Goal: Download file/media

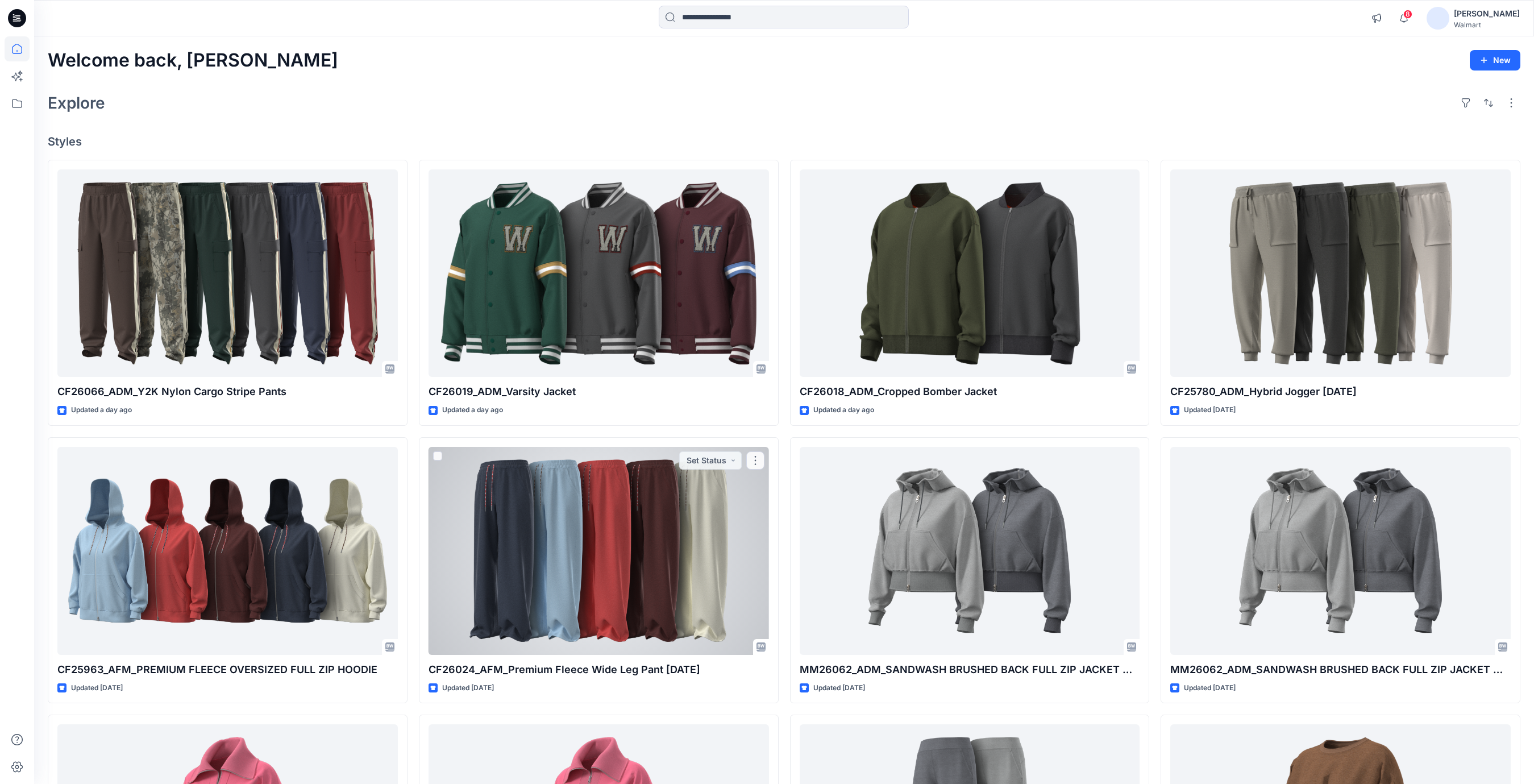
scroll to position [251, 0]
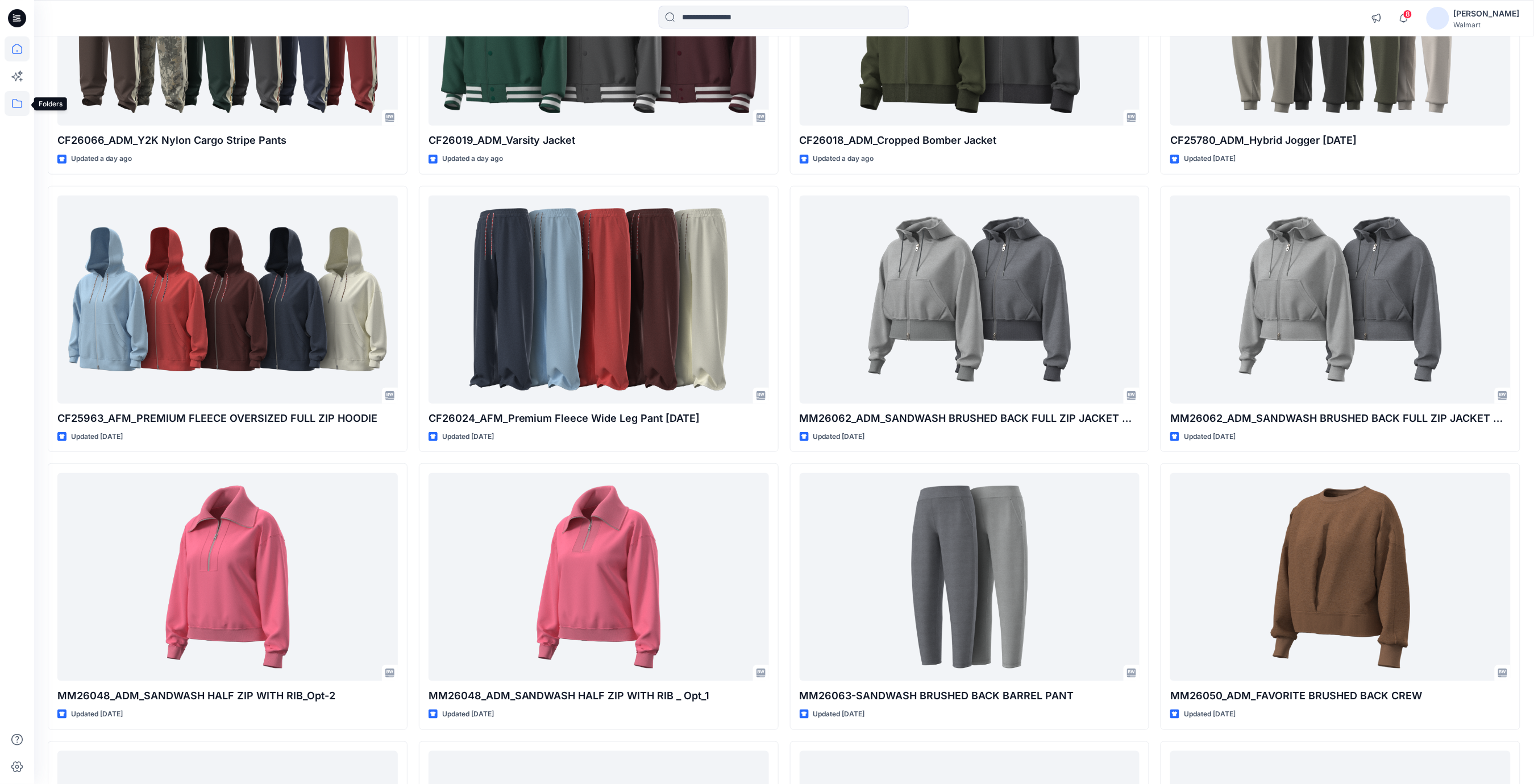
click at [12, 103] on icon at bounding box center [17, 103] width 10 height 9
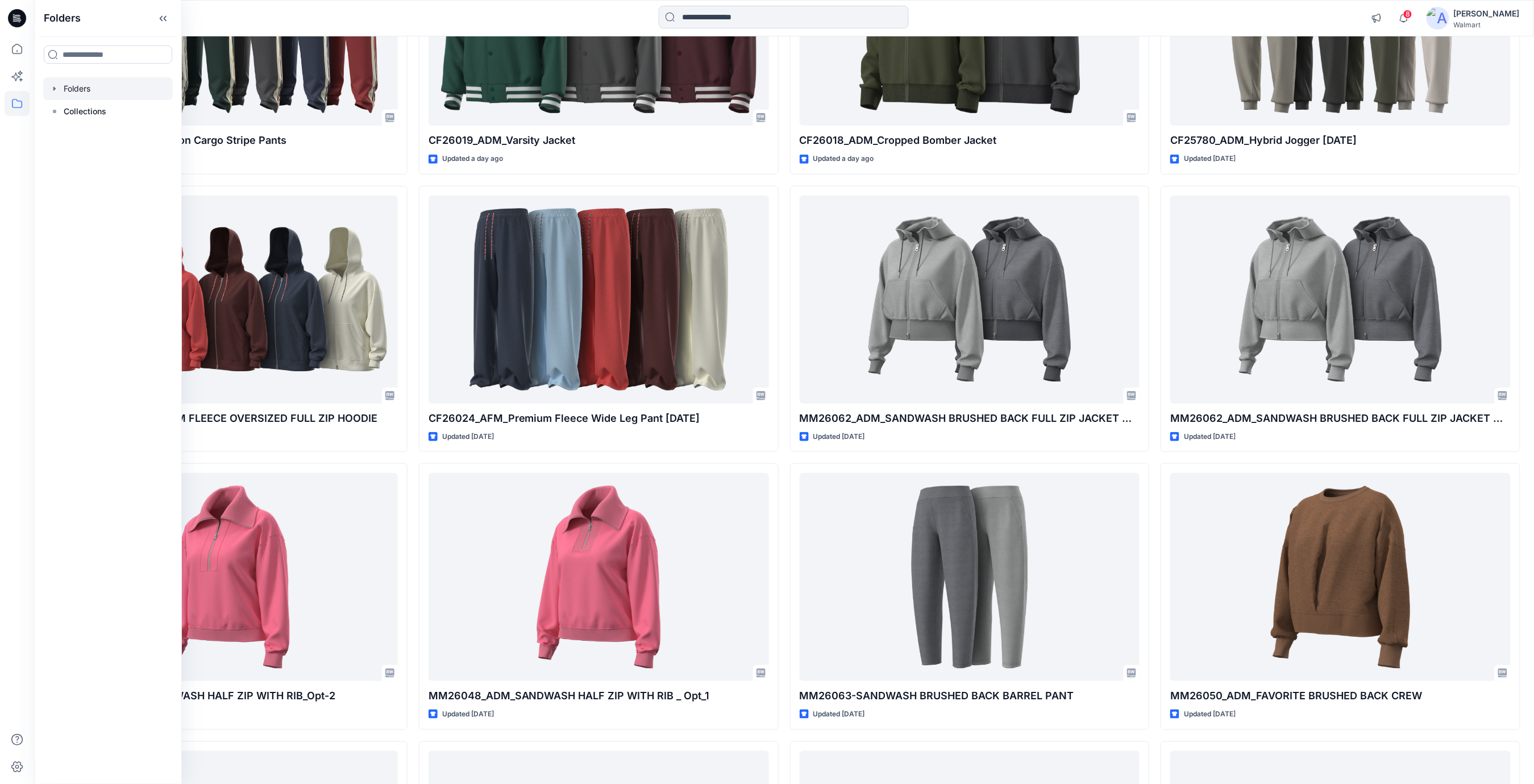
click at [95, 88] on div at bounding box center [108, 88] width 130 height 23
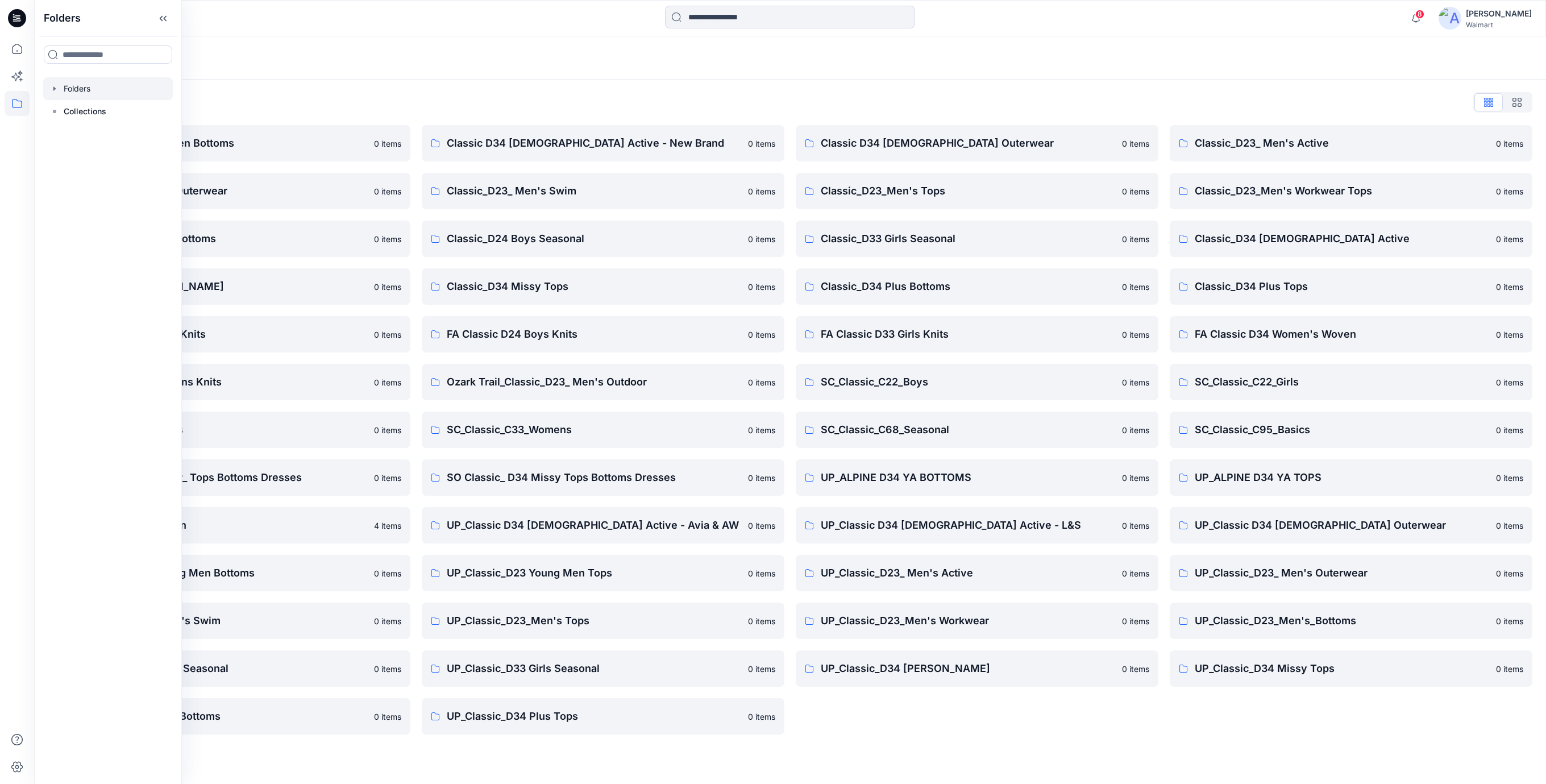
click at [514, 99] on div "Folders List" at bounding box center [790, 102] width 1485 height 18
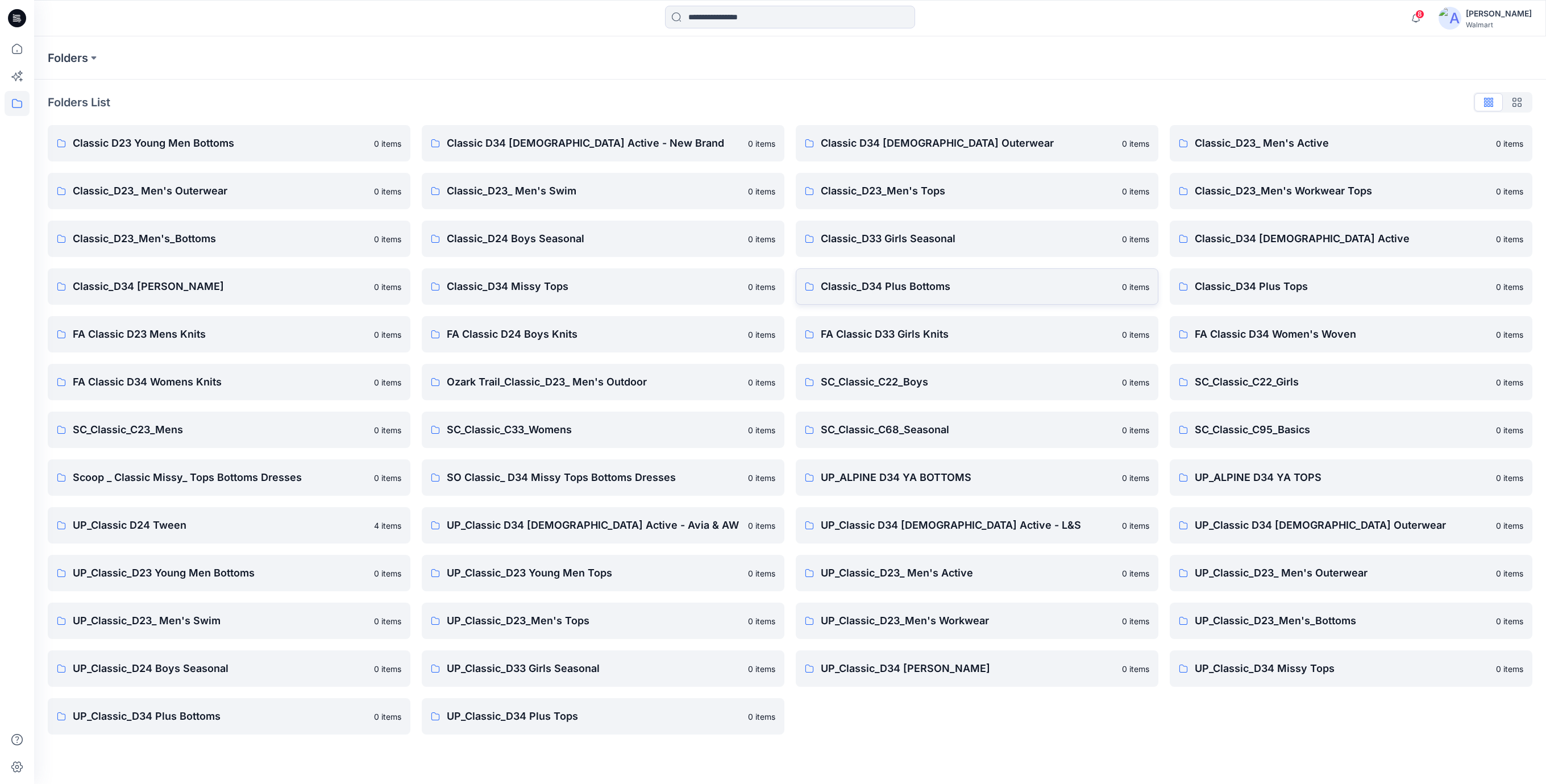
click at [930, 291] on p "Classic_D34 Plus Bottoms" at bounding box center [968, 286] width 294 height 16
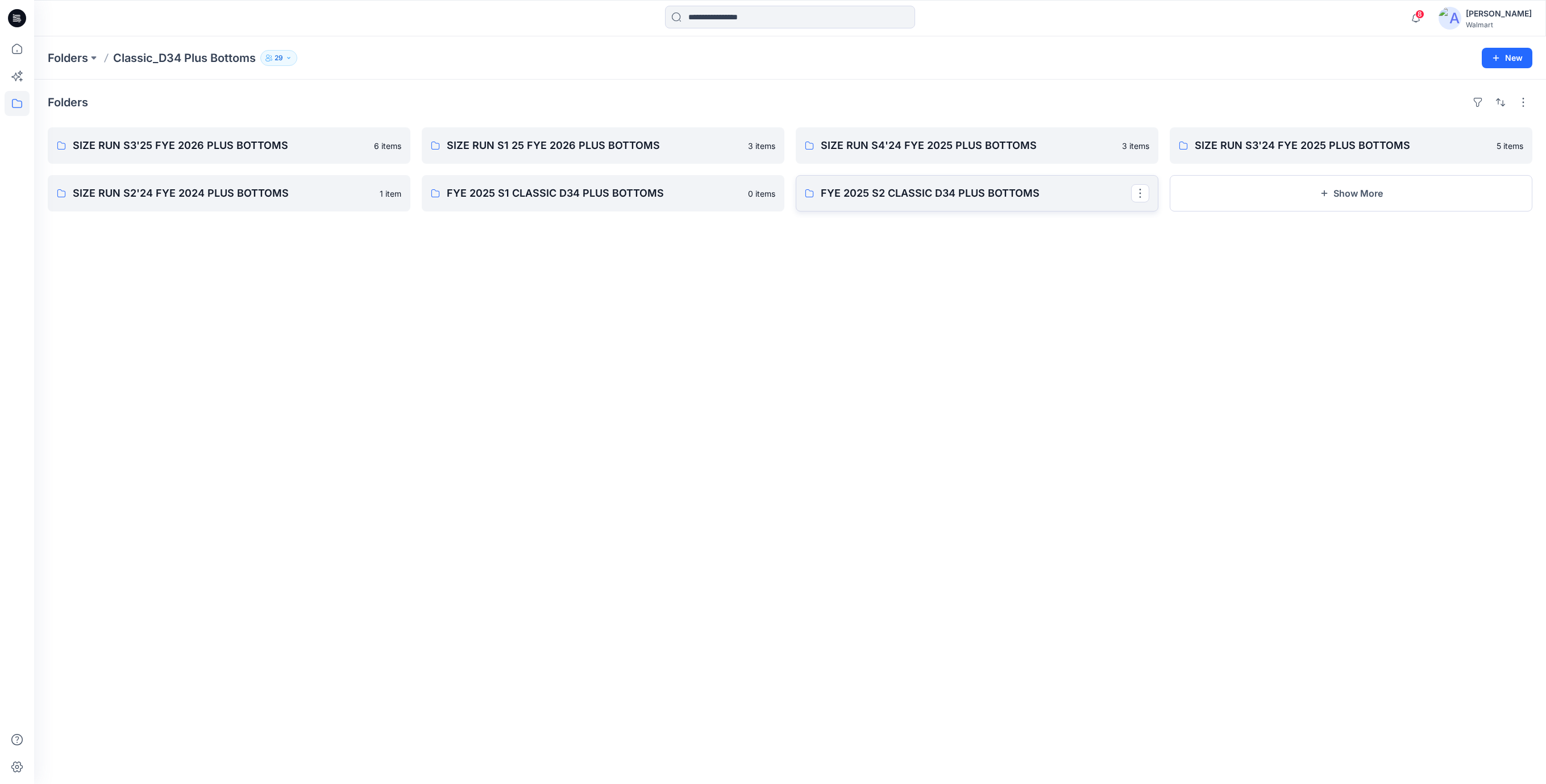
click at [973, 190] on p "FYE 2025 S2 CLASSIC D34 PLUS BOTTOMS" at bounding box center [976, 193] width 310 height 16
click at [610, 192] on p "FYE 2025 S1 CLASSIC D34 PLUS BOTTOMS" at bounding box center [601, 193] width 310 height 16
click at [231, 187] on p "SIZE RUN S2'24 FYE 2024 PLUS BOTTOMS" at bounding box center [228, 193] width 310 height 16
click at [1297, 141] on p "SIZE RUN S3'24 FYE 2025 PLUS BOTTOMS" at bounding box center [1349, 145] width 310 height 16
click at [886, 142] on p "SIZE RUN S4'24 FYE 2025 PLUS BOTTOMS" at bounding box center [976, 145] width 310 height 16
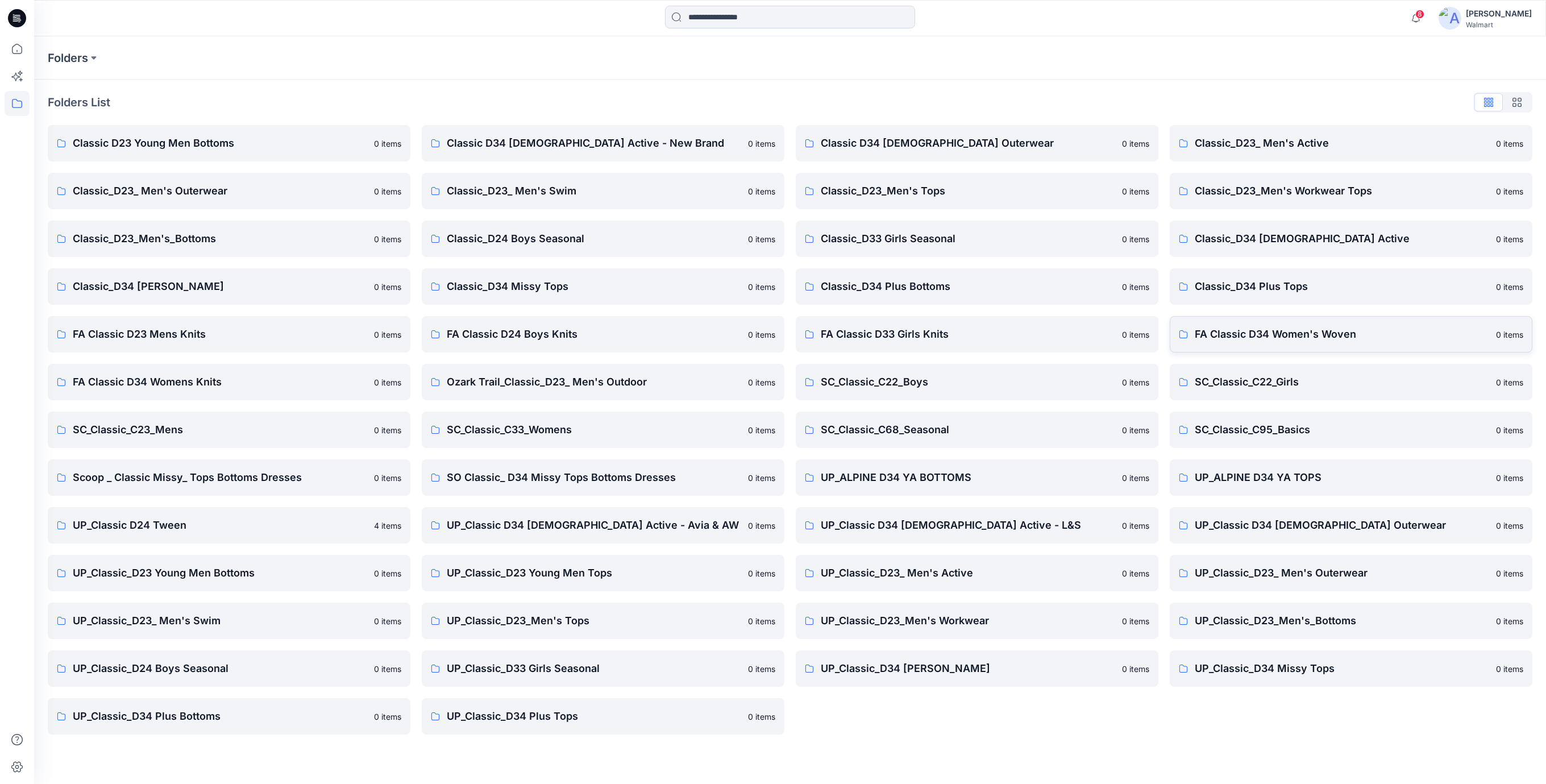
click at [1307, 337] on p "FA Classic D34 Women's Woven" at bounding box center [1342, 334] width 294 height 16
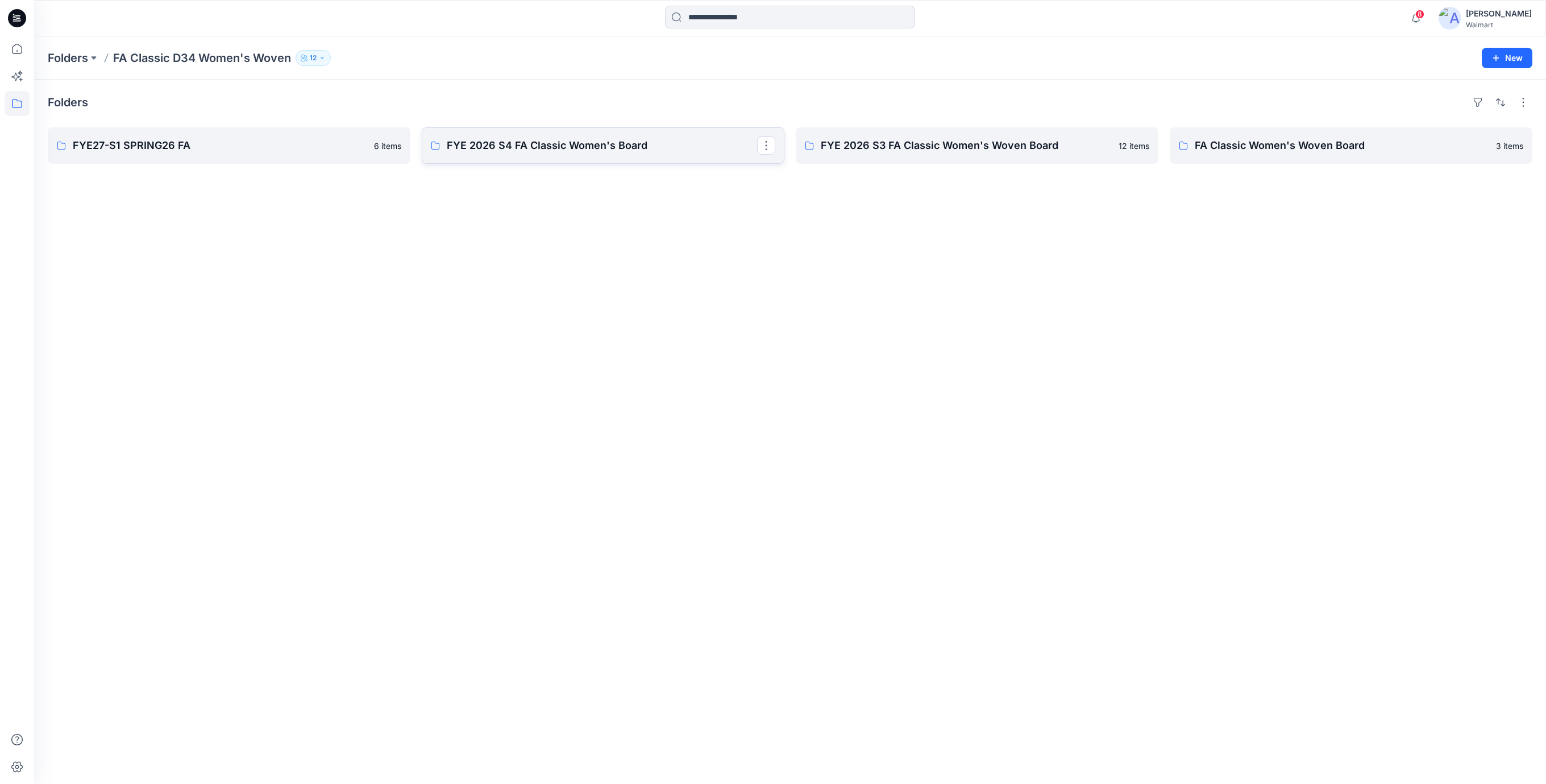
click at [524, 139] on p "FYE 2026 S4 FA Classic Women's Board" at bounding box center [601, 145] width 310 height 16
click at [990, 140] on p "FYE 2026 S3 FA Classic Women's Woven Board" at bounding box center [976, 145] width 310 height 16
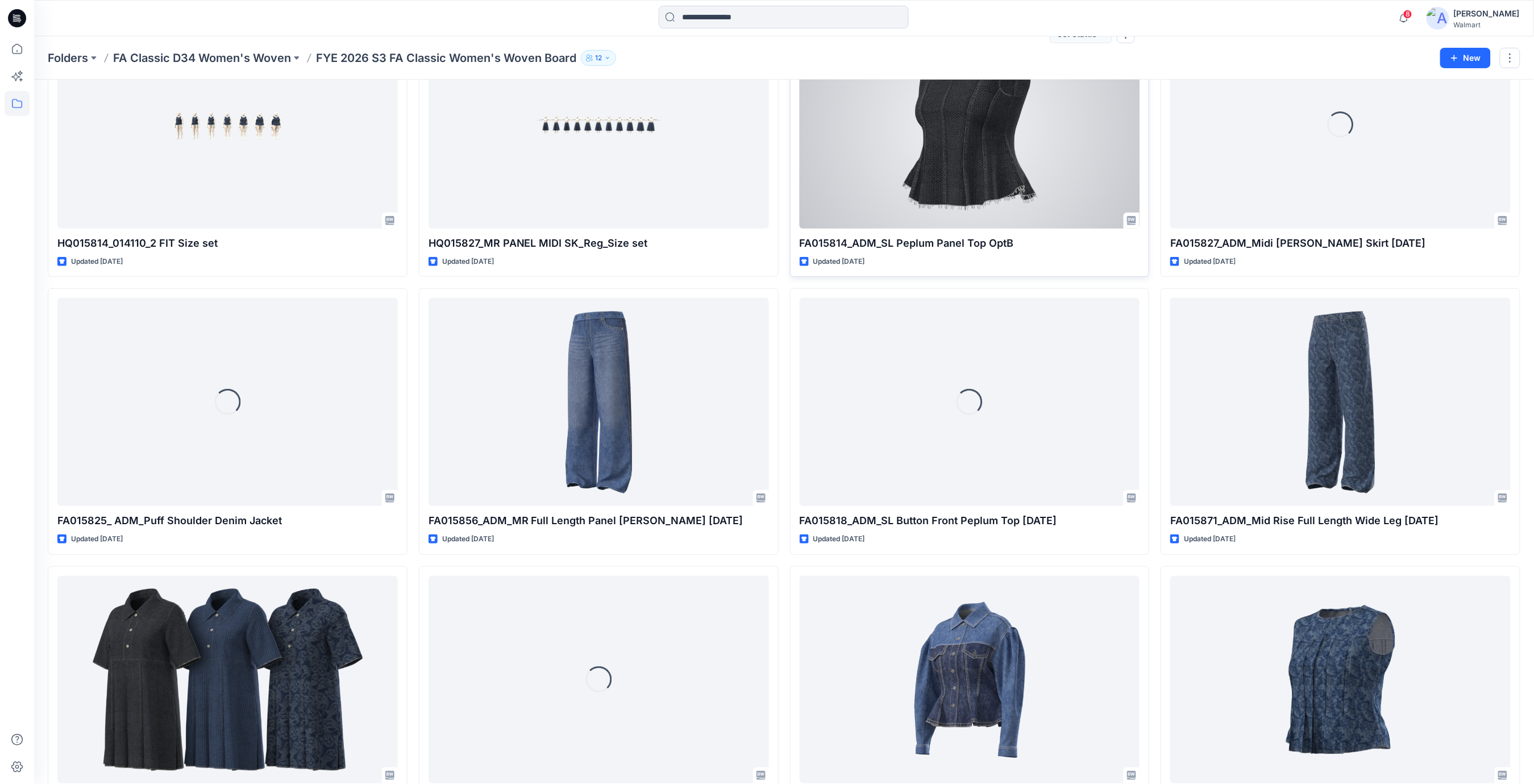
scroll to position [178, 0]
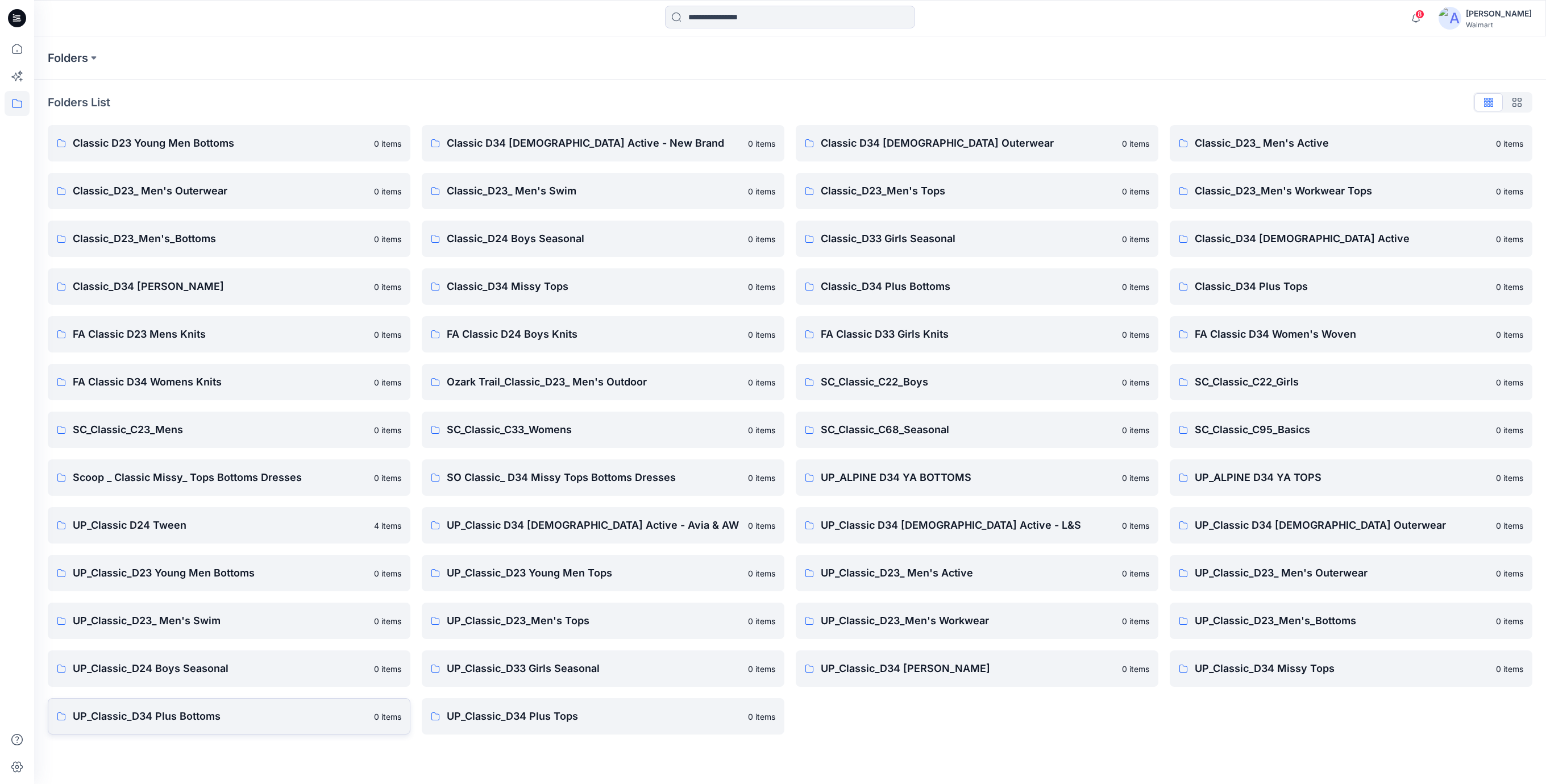
click at [210, 718] on p "UP_Classic_D34 Plus Bottoms" at bounding box center [220, 716] width 294 height 16
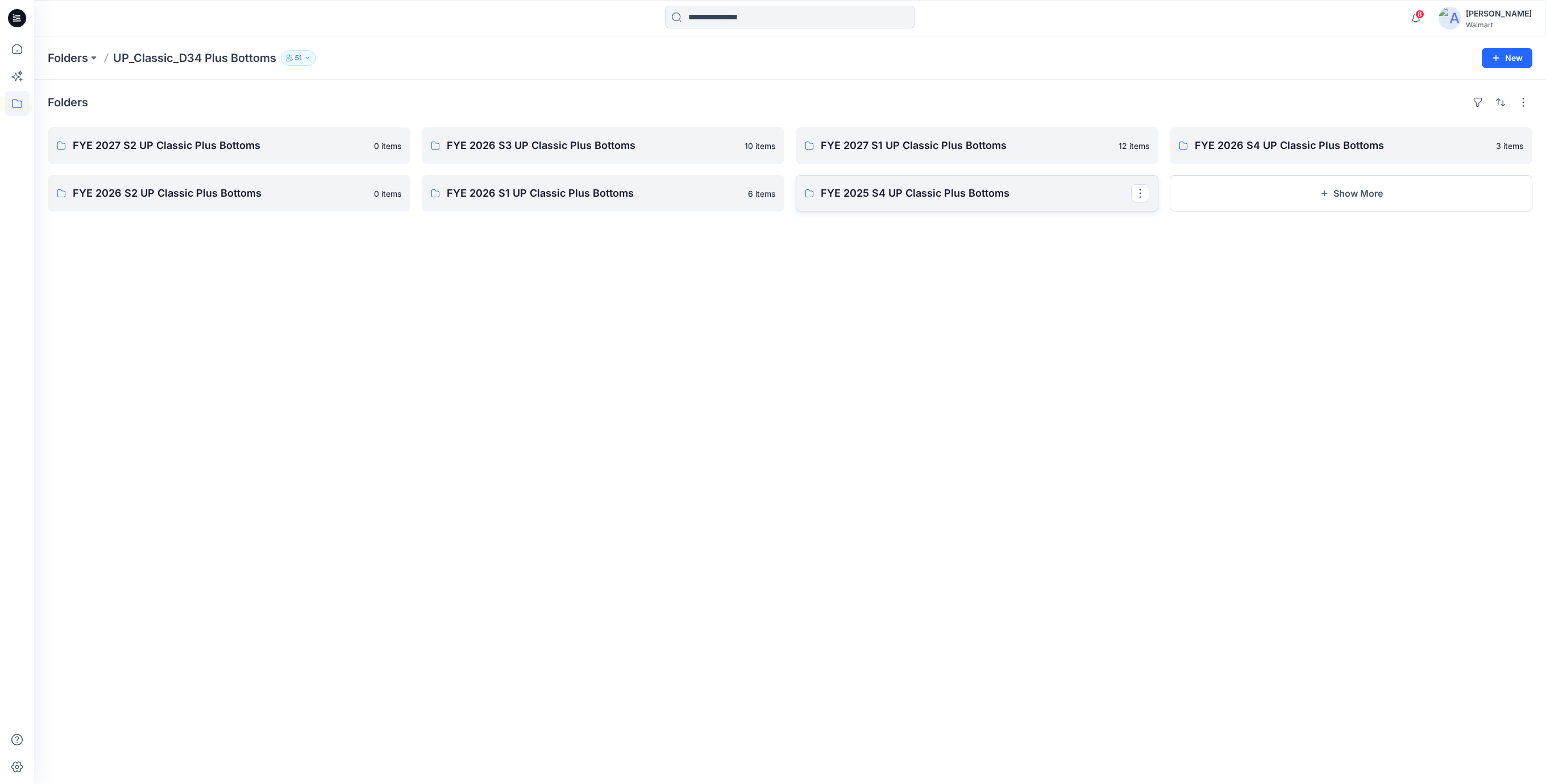
click at [941, 193] on p "FYE 2025 S4 UP Classic Plus Bottoms" at bounding box center [976, 193] width 310 height 16
click at [611, 198] on p "FYE 2026 S1 UP Classic Plus Bottoms" at bounding box center [601, 193] width 310 height 16
click at [1294, 153] on p "FYE 2026 S4 UP Classic Plus Bottoms" at bounding box center [1349, 145] width 310 height 16
click at [881, 151] on p "FYE 2027 S1 UP Classic Plus Bottoms" at bounding box center [976, 145] width 310 height 16
click at [971, 154] on link "FYE 2027 S1 UP Classic Plus Bottoms" at bounding box center [977, 145] width 363 height 36
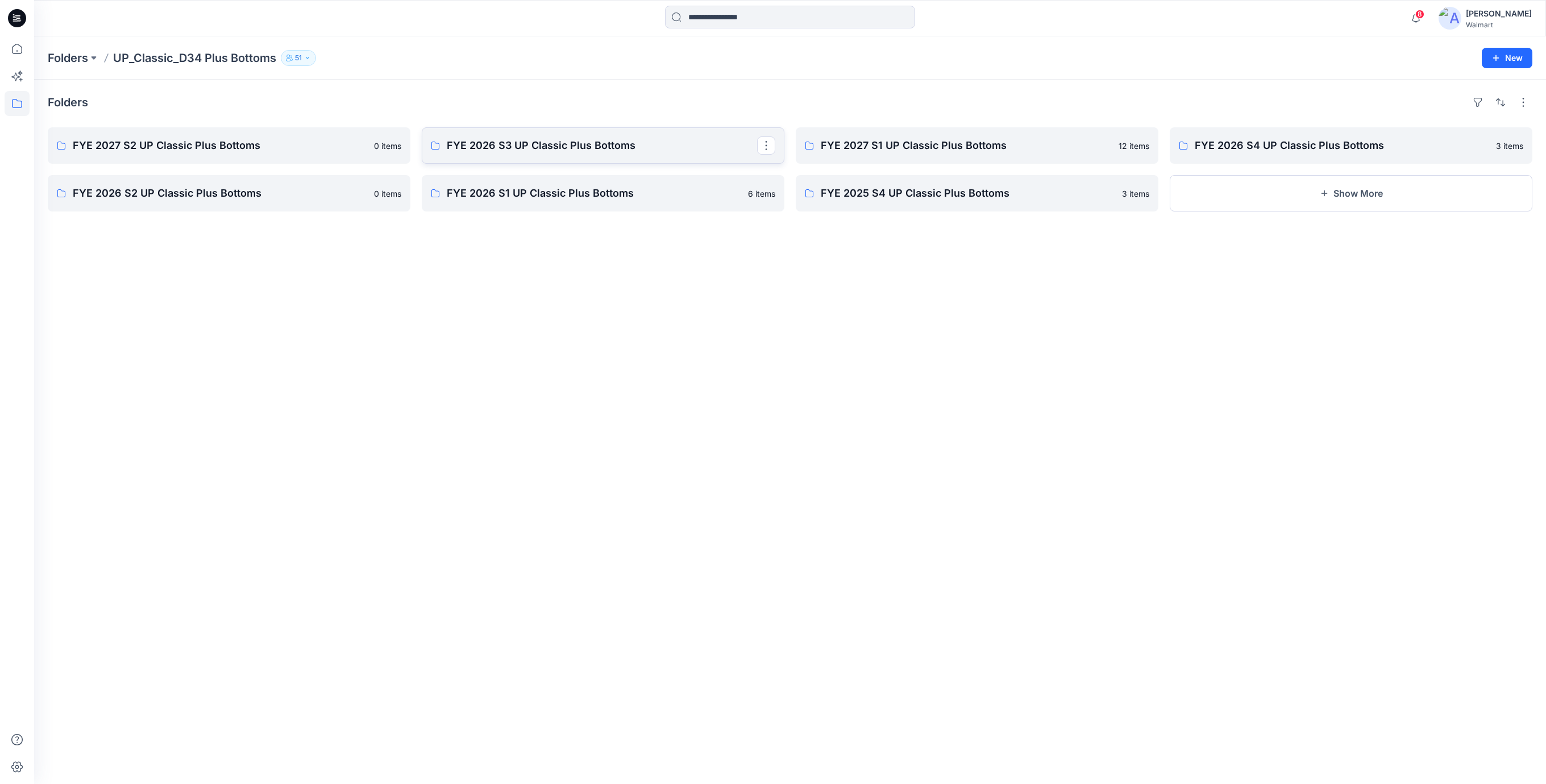
click at [560, 150] on p "FYE 2026 S3 UP Classic Plus Bottoms" at bounding box center [601, 145] width 310 height 16
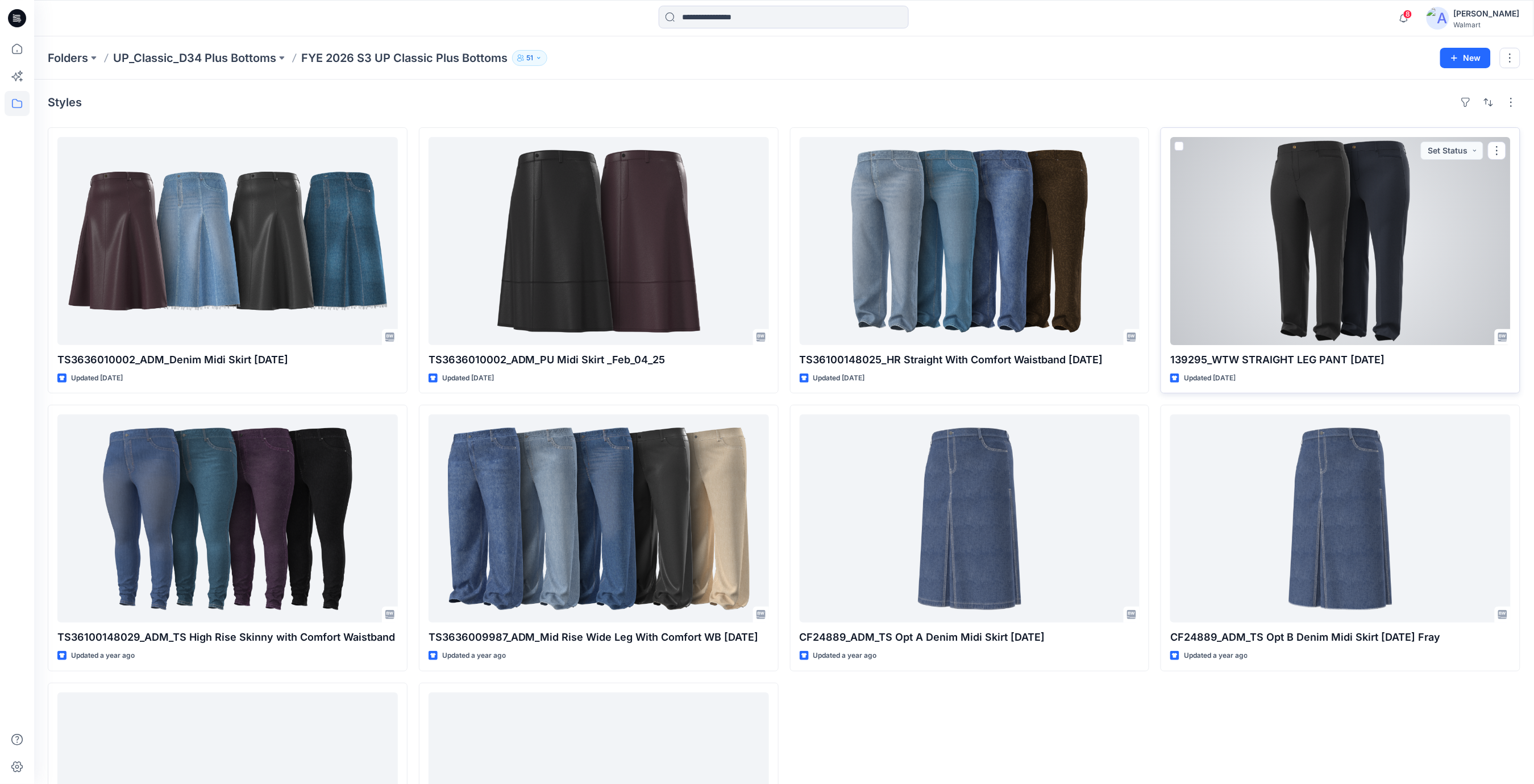
click at [1330, 208] on div at bounding box center [1340, 241] width 340 height 208
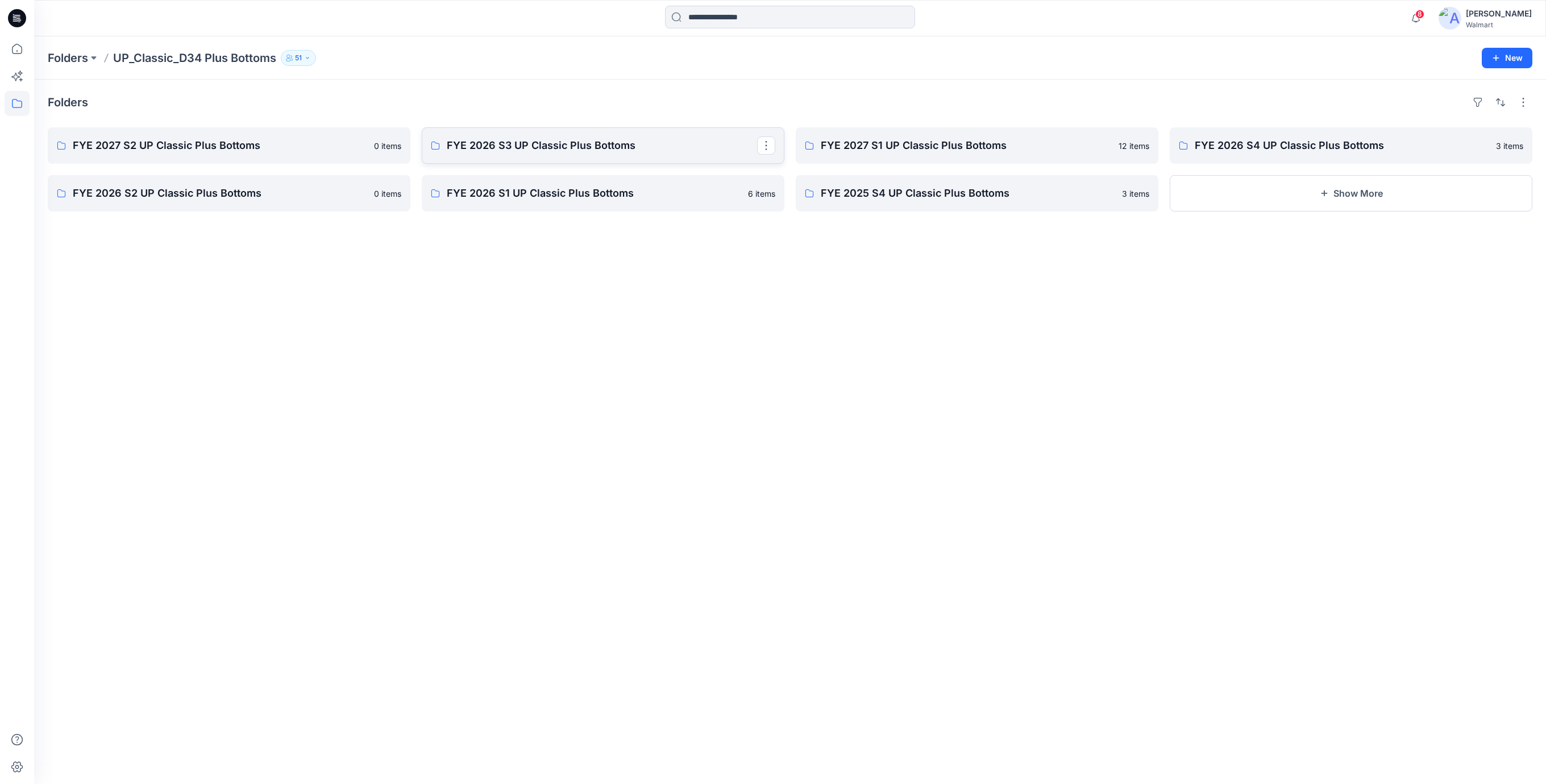
click at [493, 147] on p "FYE 2026 S3 UP Classic Plus Bottoms" at bounding box center [601, 145] width 310 height 16
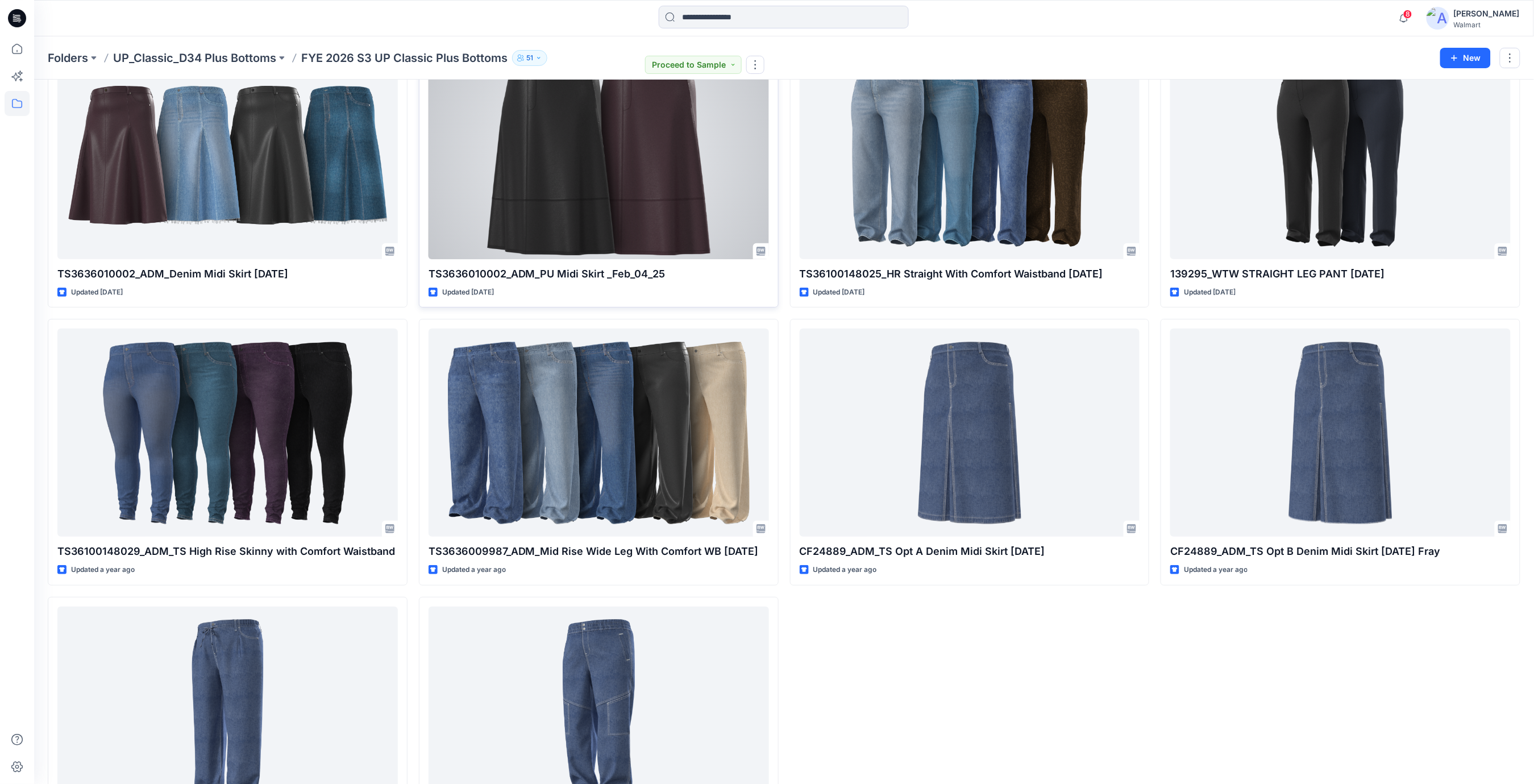
scroll to position [178, 0]
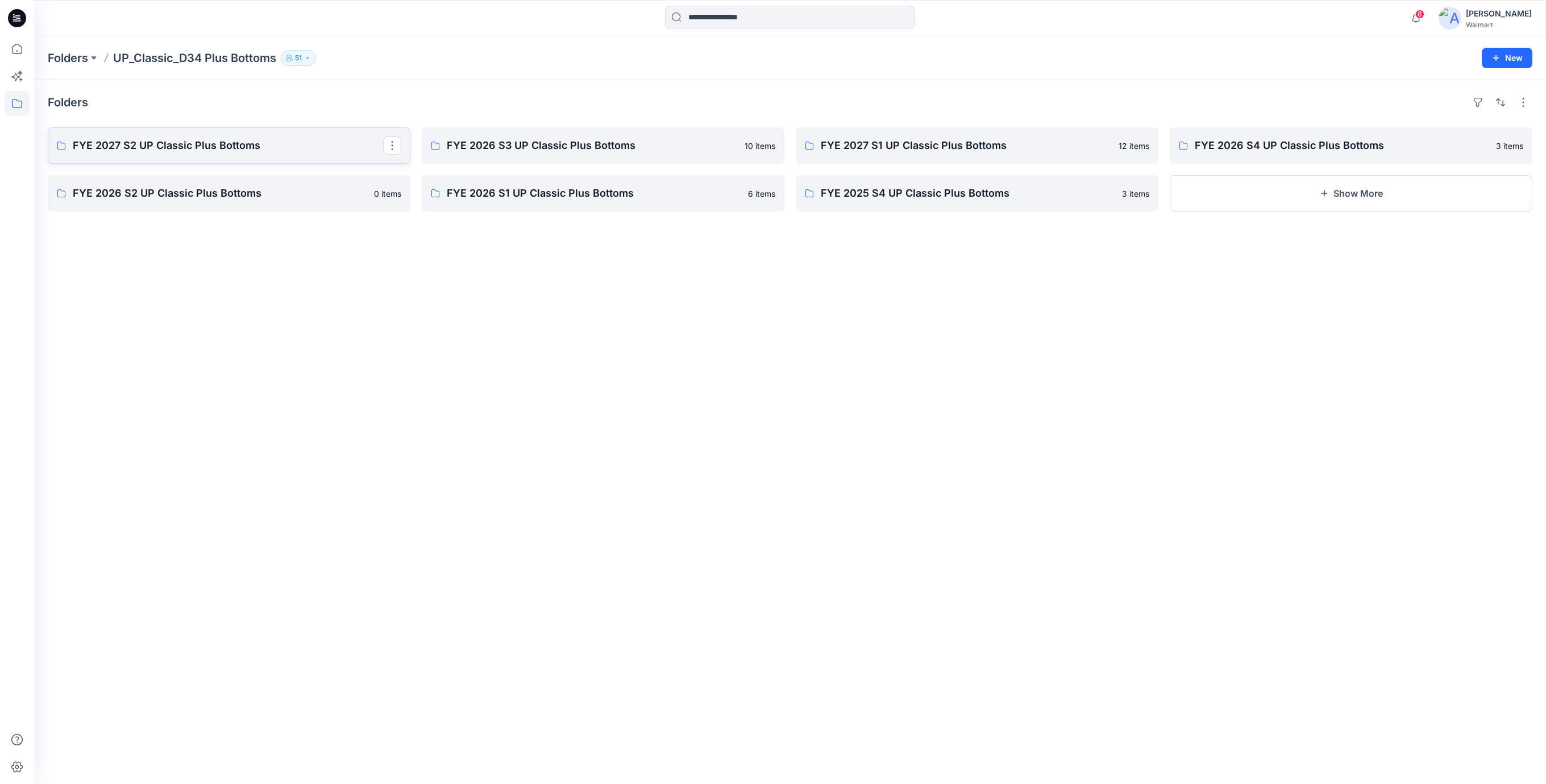
click at [240, 149] on p "FYE 2027 S2 UP Classic Plus Bottoms" at bounding box center [228, 145] width 310 height 16
click at [207, 197] on p "FYE 2026 S2 UP Classic Plus Bottoms" at bounding box center [228, 193] width 310 height 16
click at [573, 199] on p "FYE 2026 S1 UP Classic Plus Bottoms" at bounding box center [601, 193] width 310 height 16
click at [856, 203] on link "FYE 2025 S4 UP Classic Plus Bottoms" at bounding box center [977, 193] width 363 height 36
click at [1216, 142] on p "FYE 2026 S4 UP Classic Plus Bottoms" at bounding box center [1349, 145] width 310 height 16
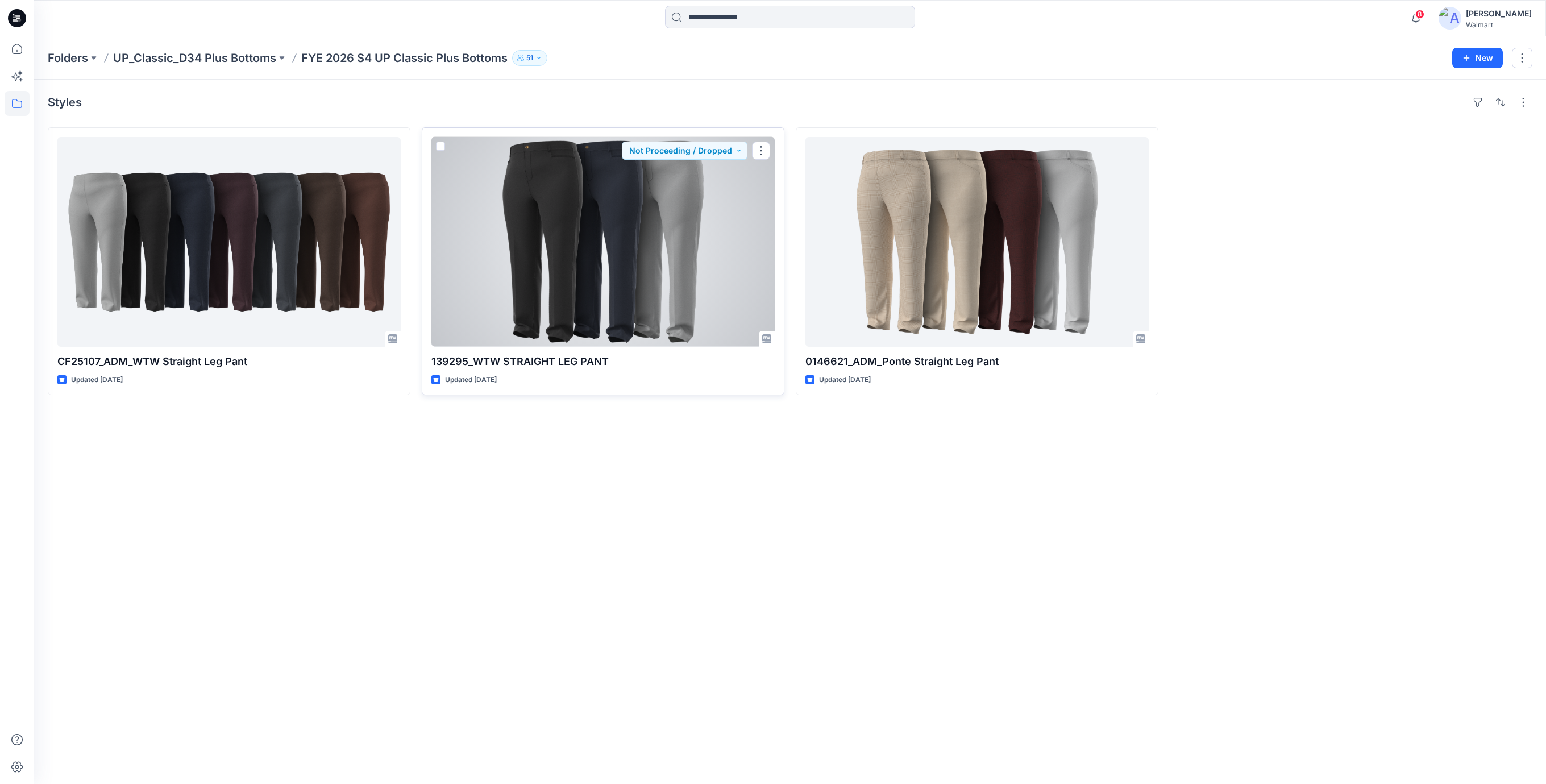
click at [583, 211] on div at bounding box center [603, 242] width 343 height 210
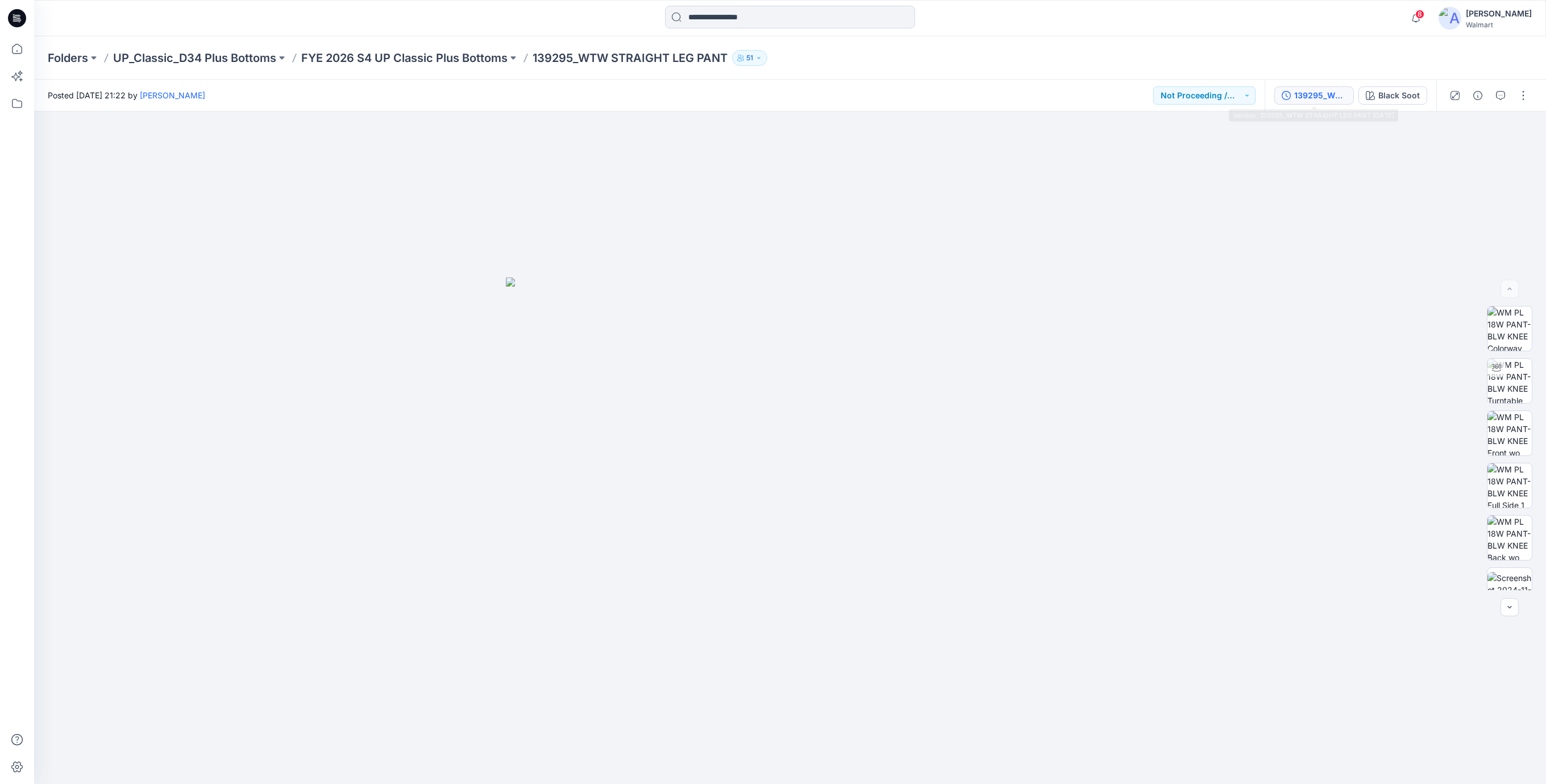
click at [1311, 101] on div "139295_WTW STRAIGHT LEG PANT 03NOV24" at bounding box center [1320, 95] width 52 height 12
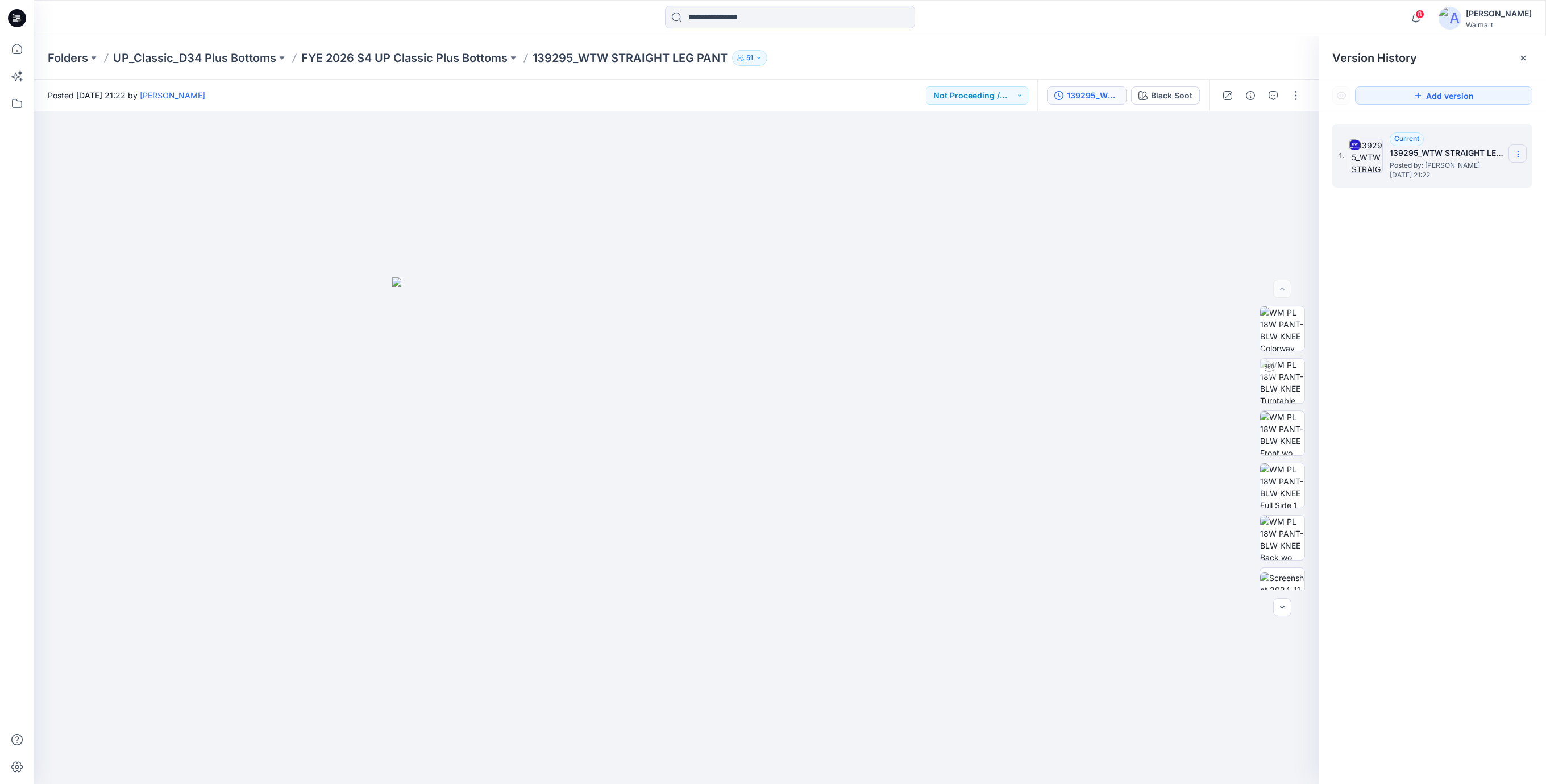
click at [1517, 153] on icon at bounding box center [1518, 153] width 9 height 9
click at [1465, 176] on span "Download Source BW File" at bounding box center [1460, 177] width 95 height 14
click at [913, 477] on img at bounding box center [676, 531] width 568 height 507
